Goal: Use online tool/utility: Utilize a website feature to perform a specific function

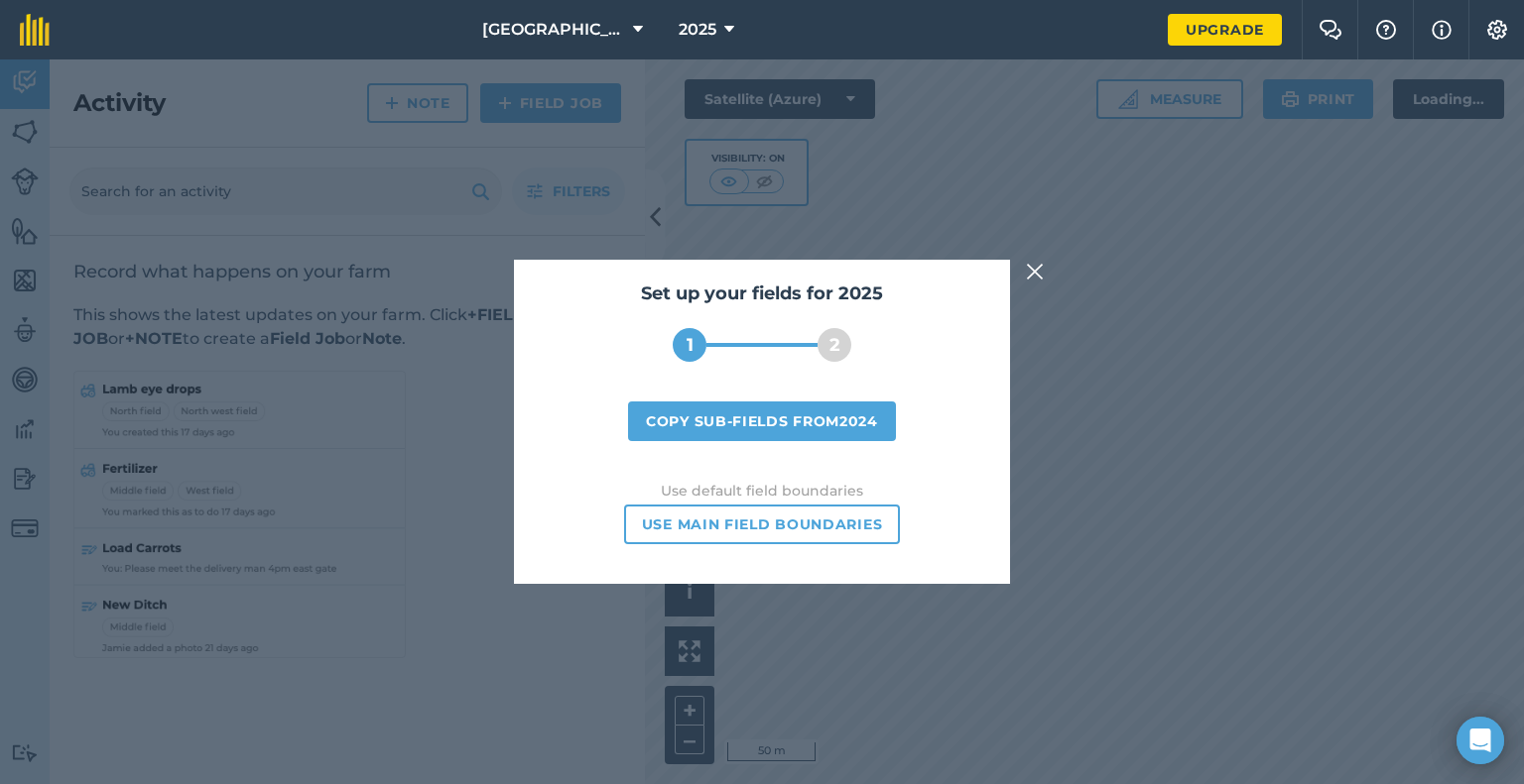
click at [1036, 267] on img at bounding box center [1035, 272] width 18 height 24
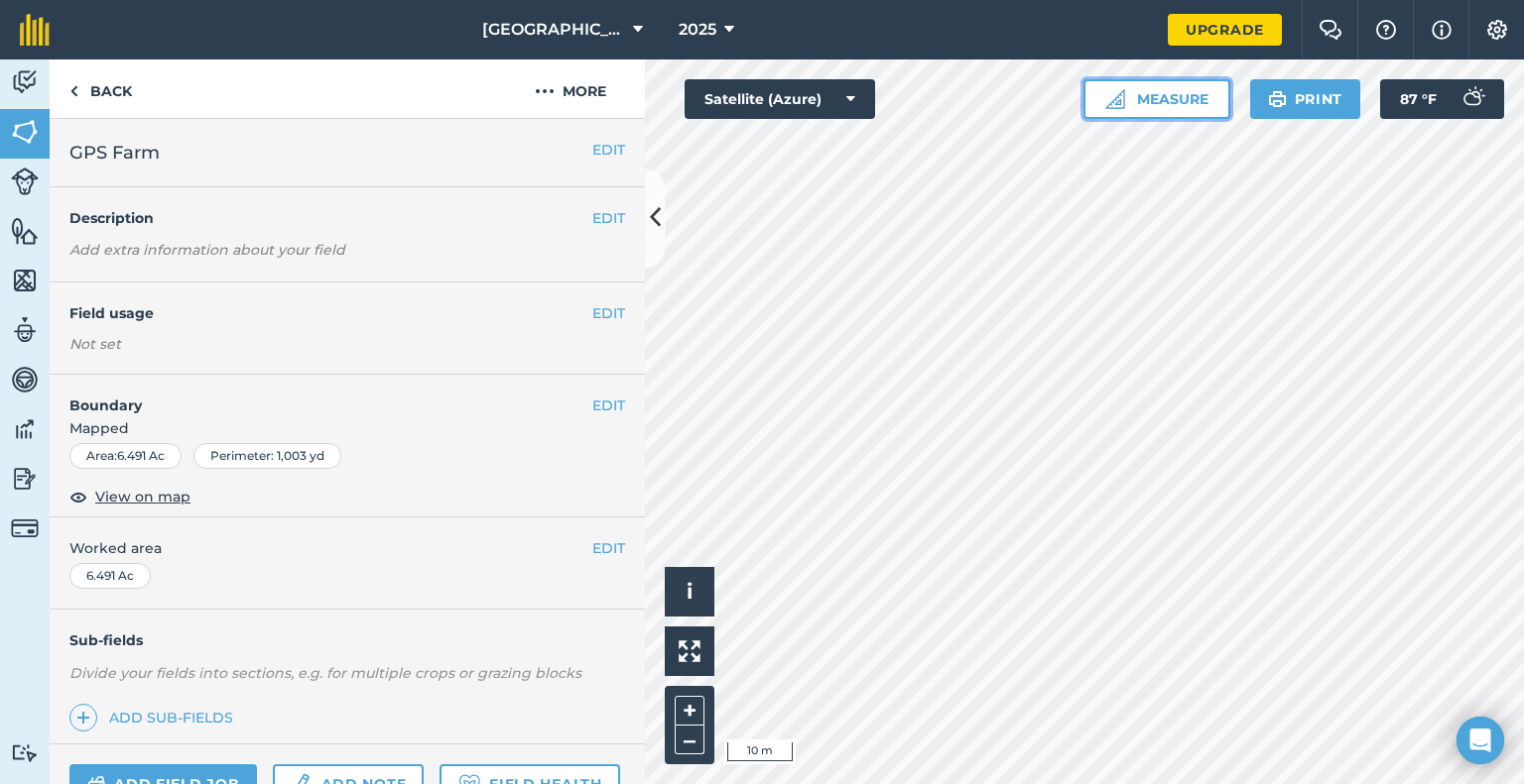
click at [1174, 99] on button "Measure" at bounding box center [1156, 100] width 147 height 40
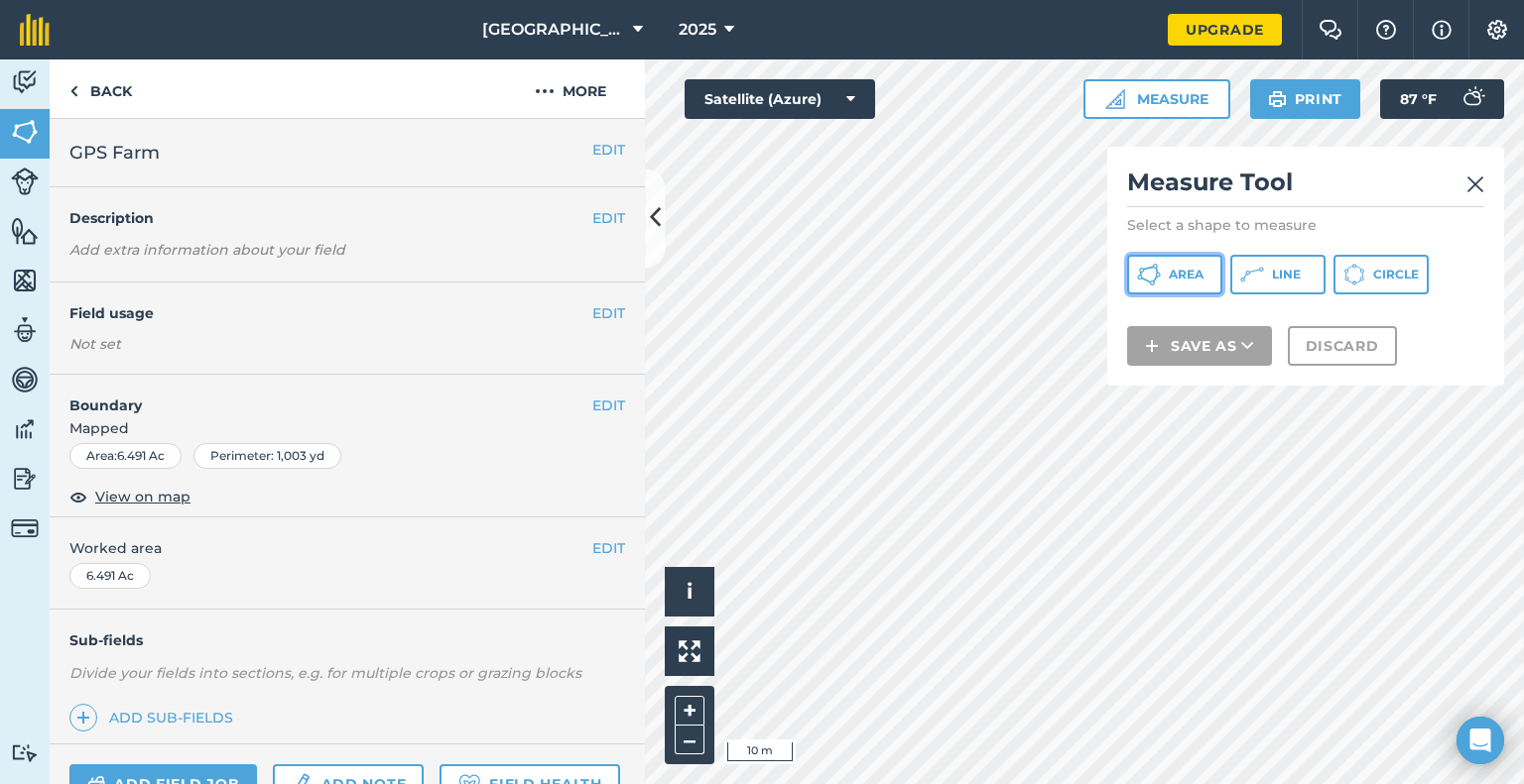
drag, startPoint x: 1188, startPoint y: 278, endPoint x: 1187, endPoint y: 292, distance: 14.0
click at [1187, 278] on span "Area" at bounding box center [1186, 275] width 35 height 16
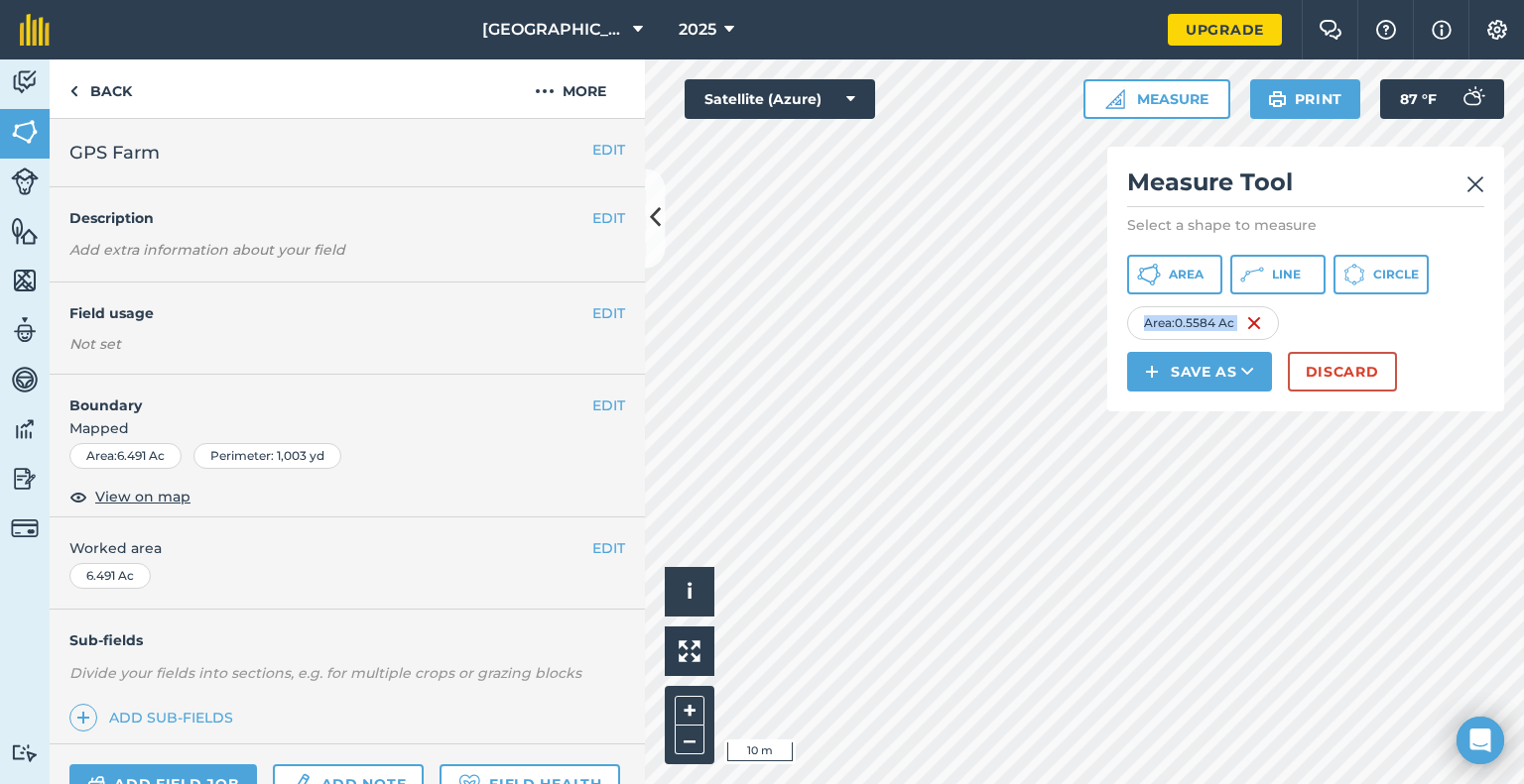
drag, startPoint x: 1143, startPoint y: 321, endPoint x: 1262, endPoint y: 319, distance: 119.0
click at [1262, 319] on div "Area : 0.5584 Ac" at bounding box center [1203, 324] width 152 height 34
copy div "Area : 0.5584 Ac Save as Discard Print 87 ° F"
click at [1475, 177] on img at bounding box center [1475, 184] width 18 height 24
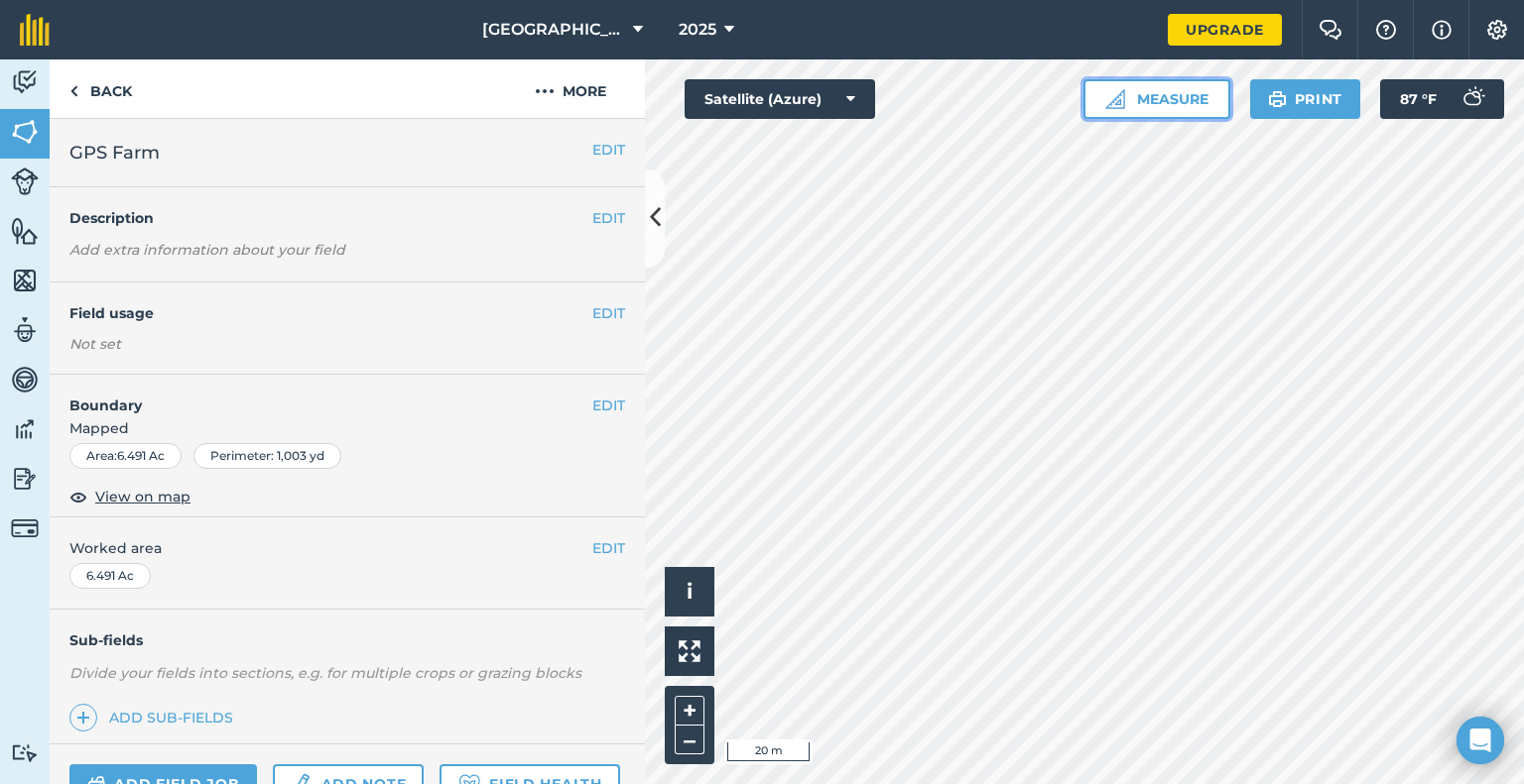
click at [1179, 103] on button "Measure" at bounding box center [1156, 100] width 147 height 40
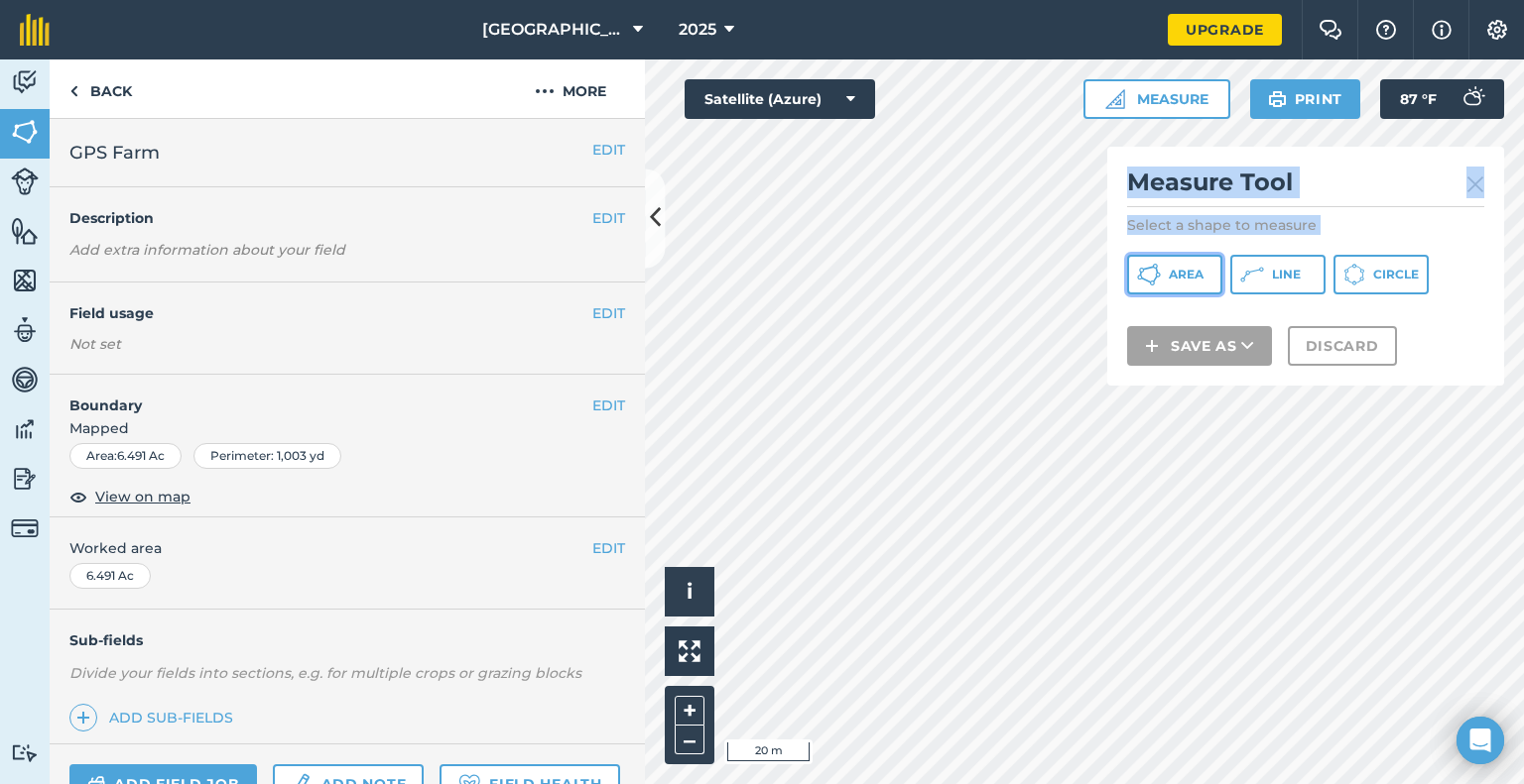
click at [1195, 269] on span "Area" at bounding box center [1186, 275] width 35 height 16
click at [1186, 293] on button "Area" at bounding box center [1175, 275] width 96 height 40
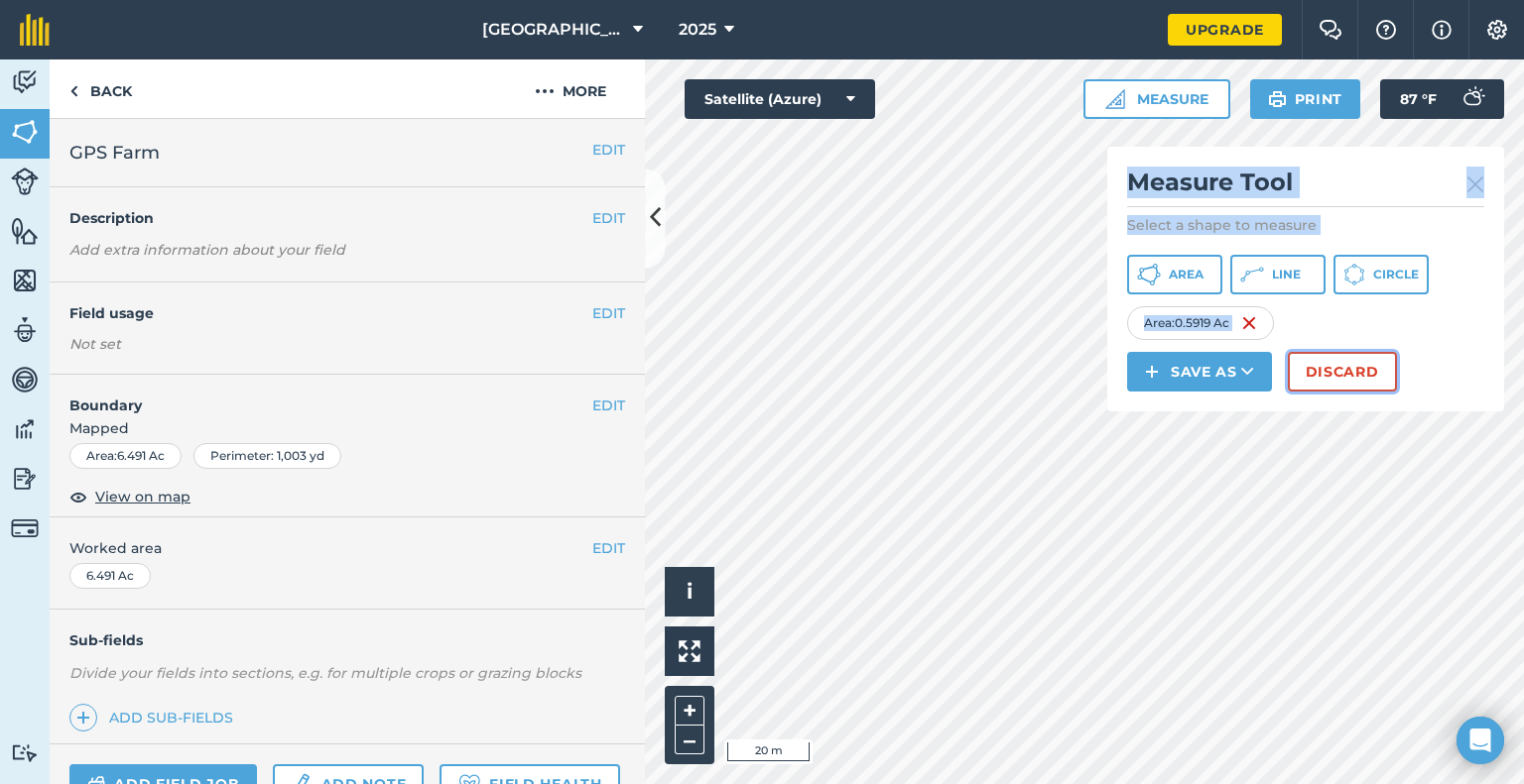
click at [1342, 372] on button "Discard" at bounding box center [1343, 372] width 110 height 40
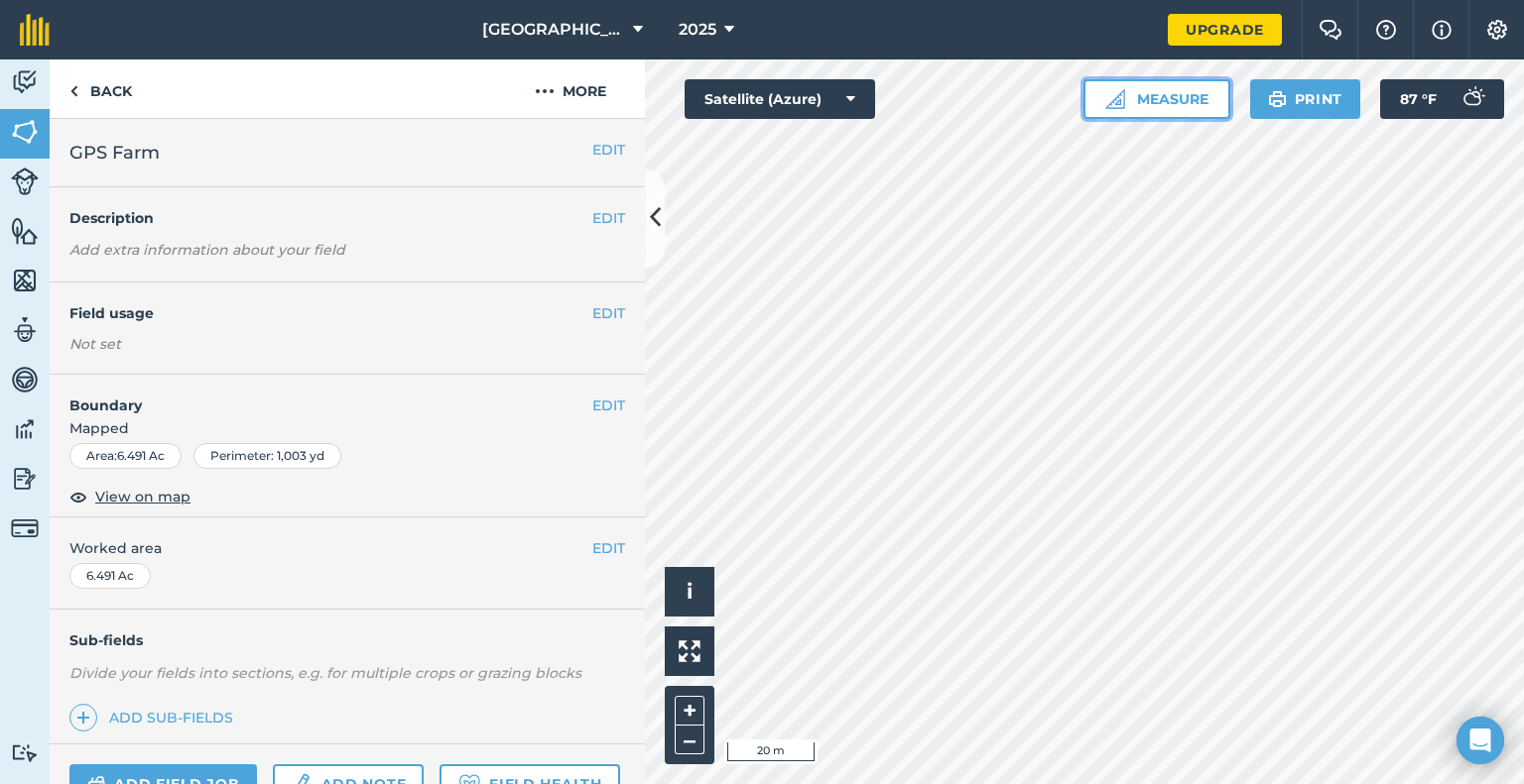
drag, startPoint x: 1342, startPoint y: 372, endPoint x: 1169, endPoint y: 107, distance: 316.5
click at [1169, 107] on button "Measure" at bounding box center [1156, 100] width 147 height 40
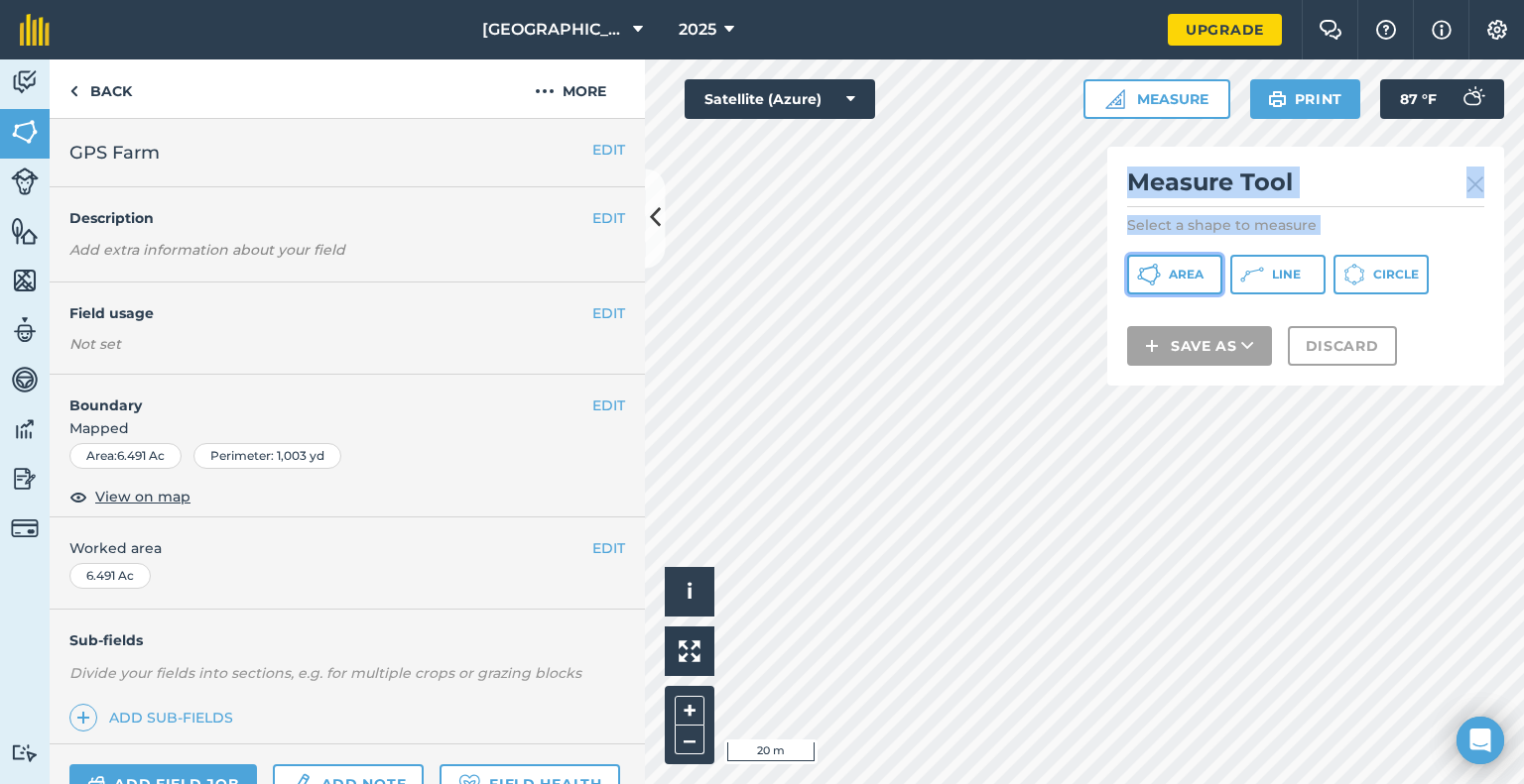
click at [1203, 262] on button "Area" at bounding box center [1175, 275] width 96 height 40
